Goal: Transaction & Acquisition: Purchase product/service

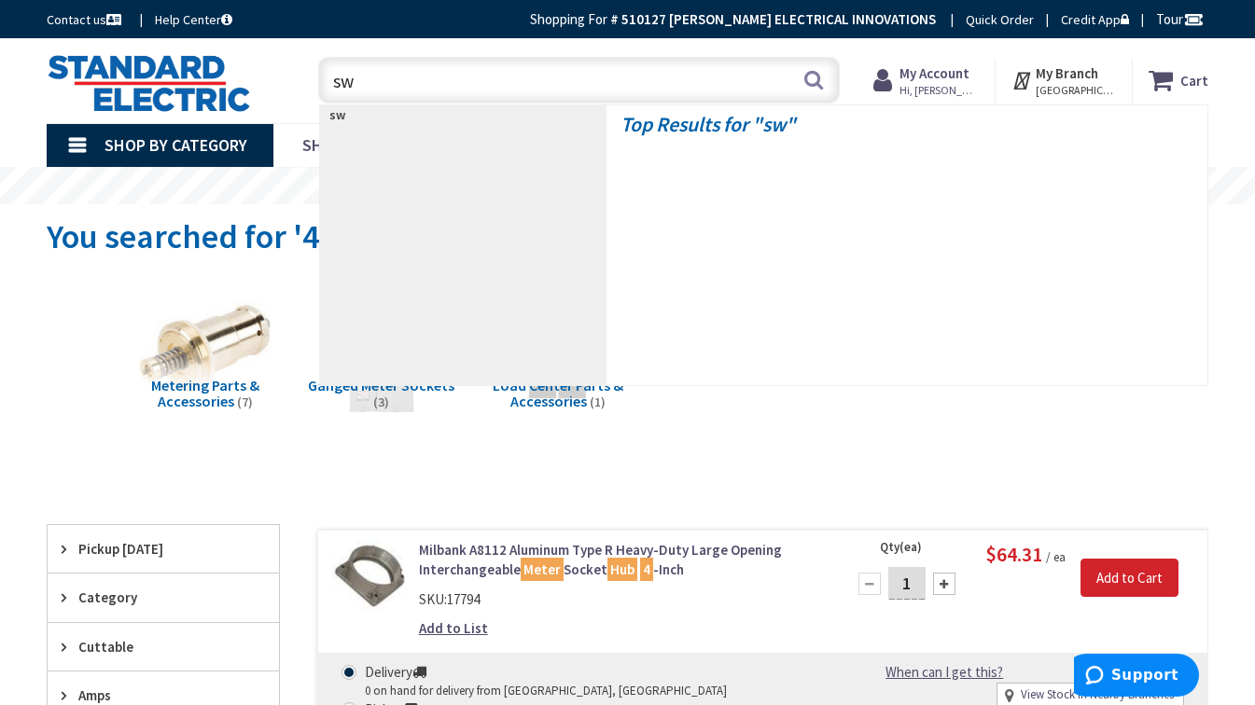
type input "s"
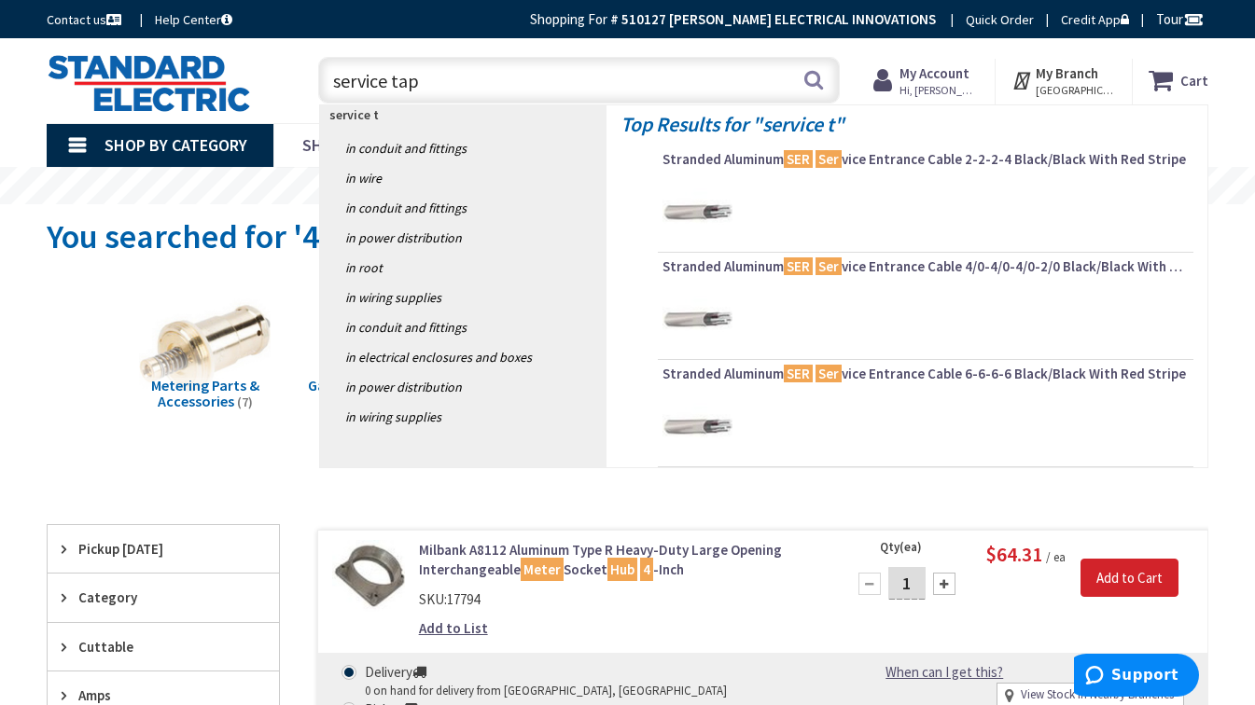
type input "service taps"
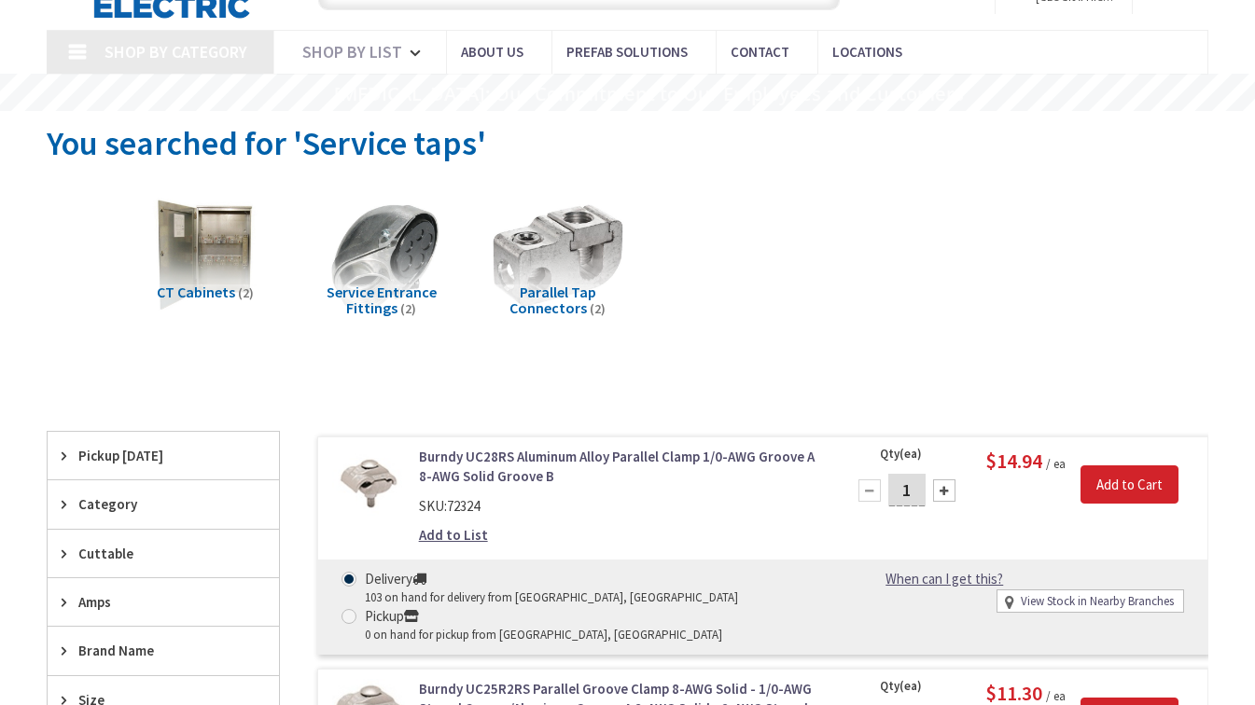
type input "[GEOGRAPHIC_DATA], [GEOGRAPHIC_DATA]"
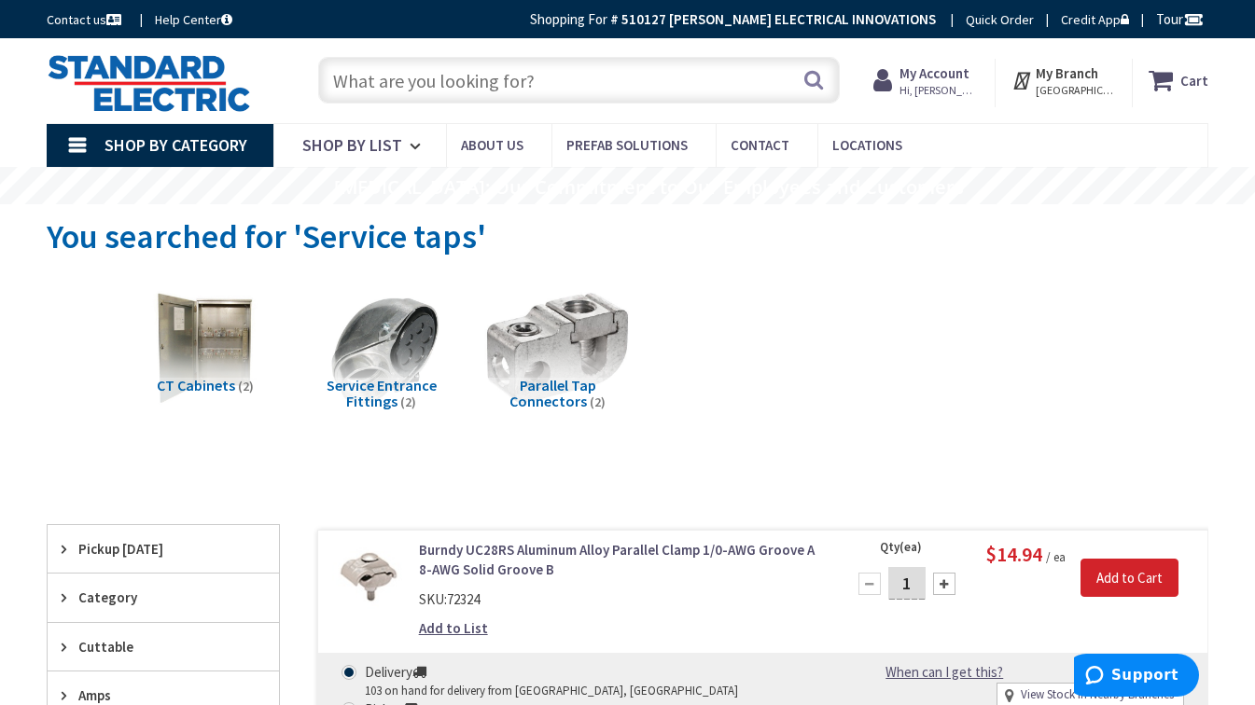
click at [546, 345] on img at bounding box center [558, 349] width 146 height 146
